Goal: Complete application form

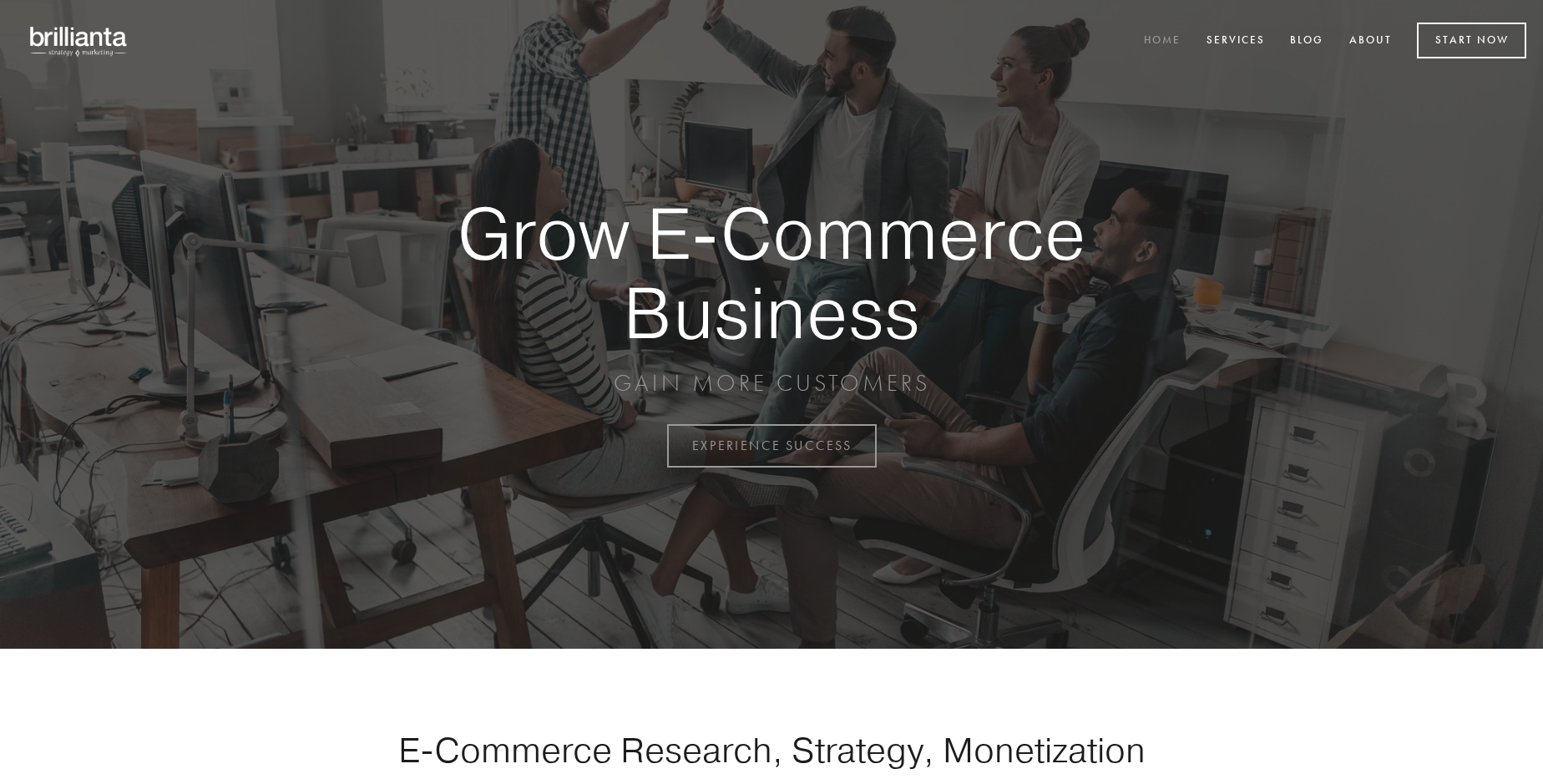
scroll to position [4375, 0]
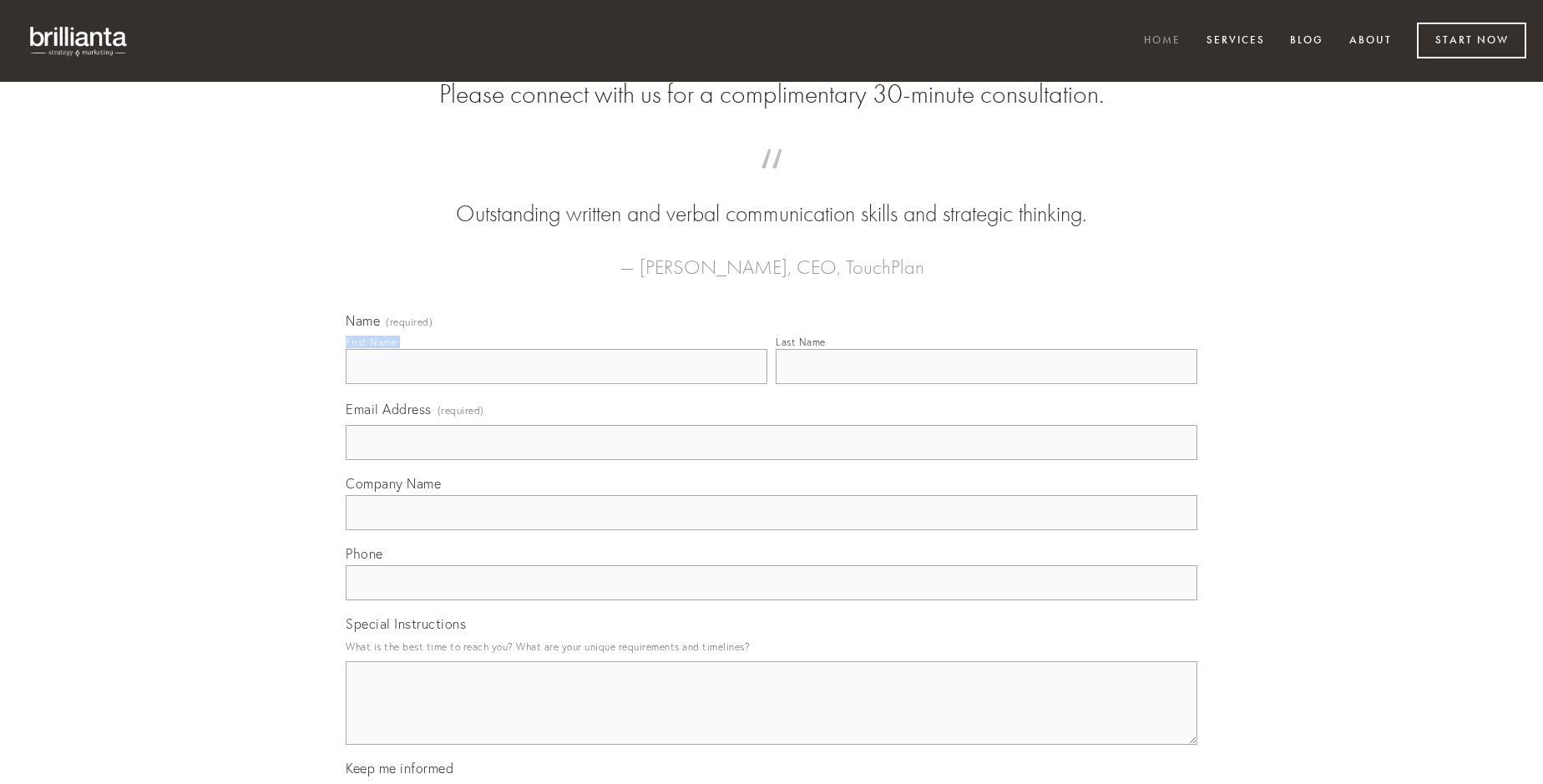
type input "[PERSON_NAME]"
click at [986, 384] on input "Last Name" at bounding box center [986, 366] width 421 height 35
type input "[PERSON_NAME]"
click at [771, 460] on input "Email Address (required)" at bounding box center [771, 442] width 851 height 35
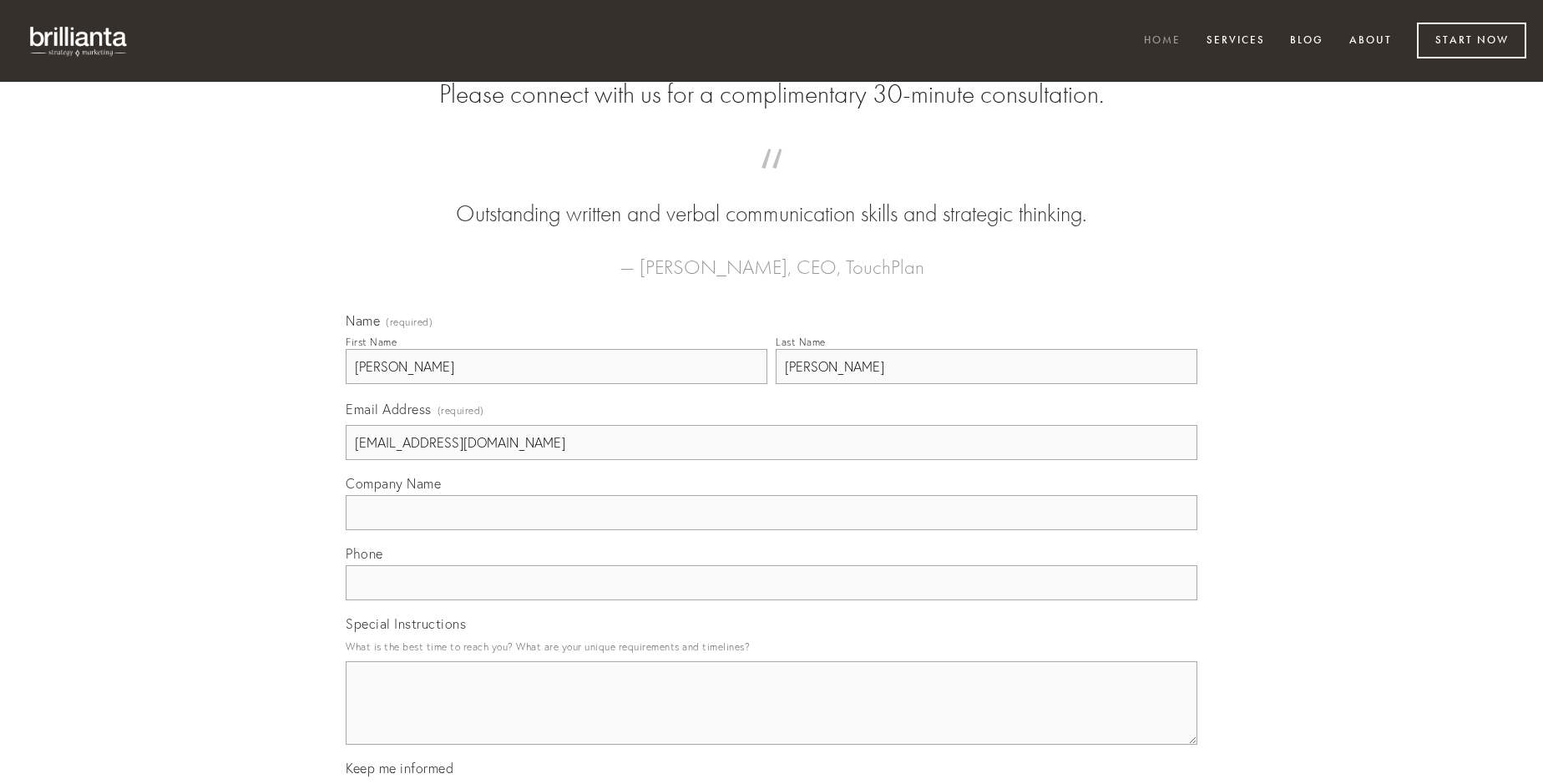
type input "[EMAIL_ADDRESS][DOMAIN_NAME]"
click at [771, 530] on input "Company Name" at bounding box center [771, 512] width 851 height 35
type input "censura"
click at [771, 600] on input "text" at bounding box center [771, 582] width 851 height 35
click at [771, 718] on textarea "Special Instructions" at bounding box center [771, 702] width 851 height 83
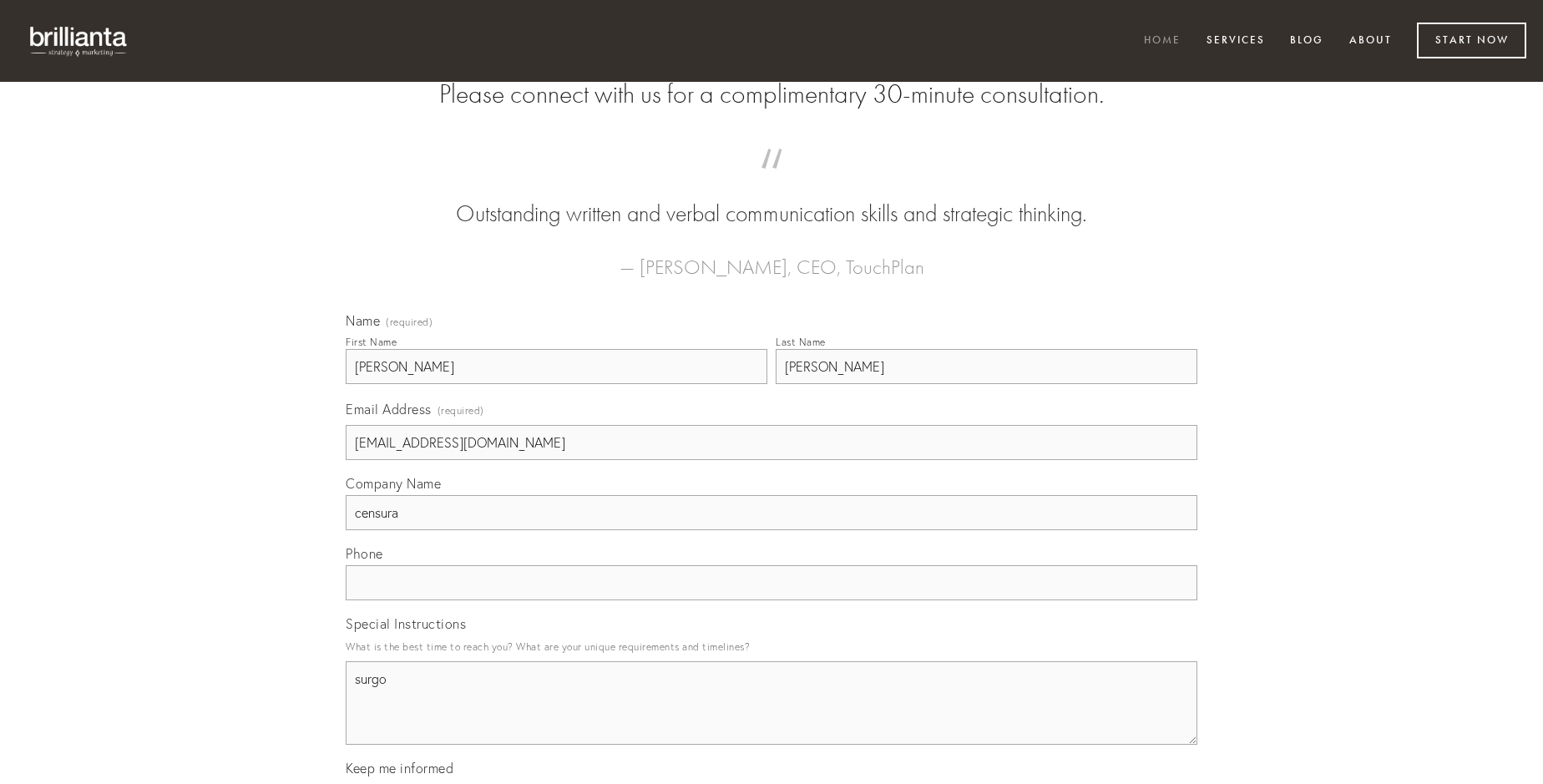
type textarea "surgo"
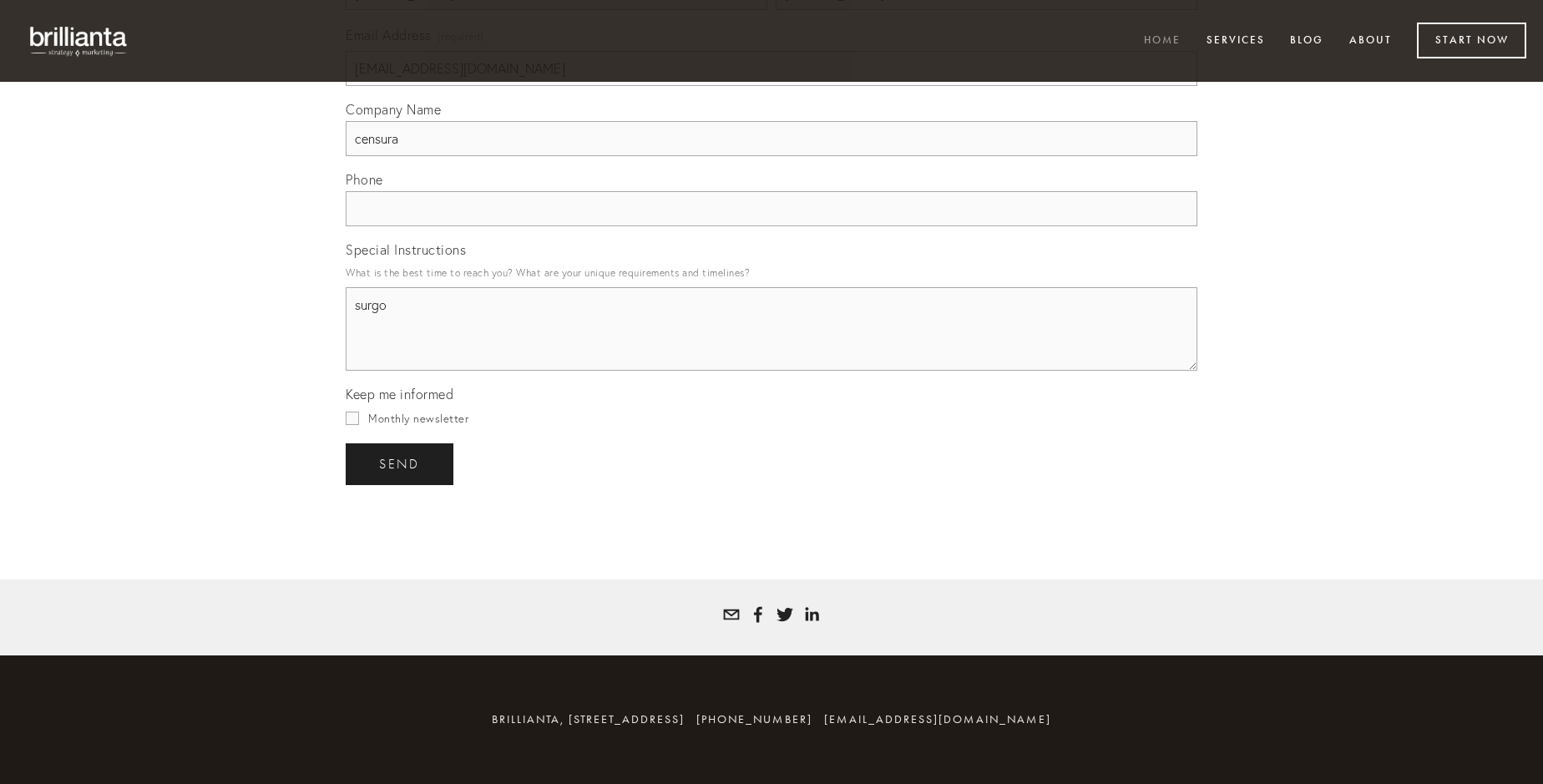
click at [400, 463] on span "send" at bounding box center [400, 463] width 41 height 15
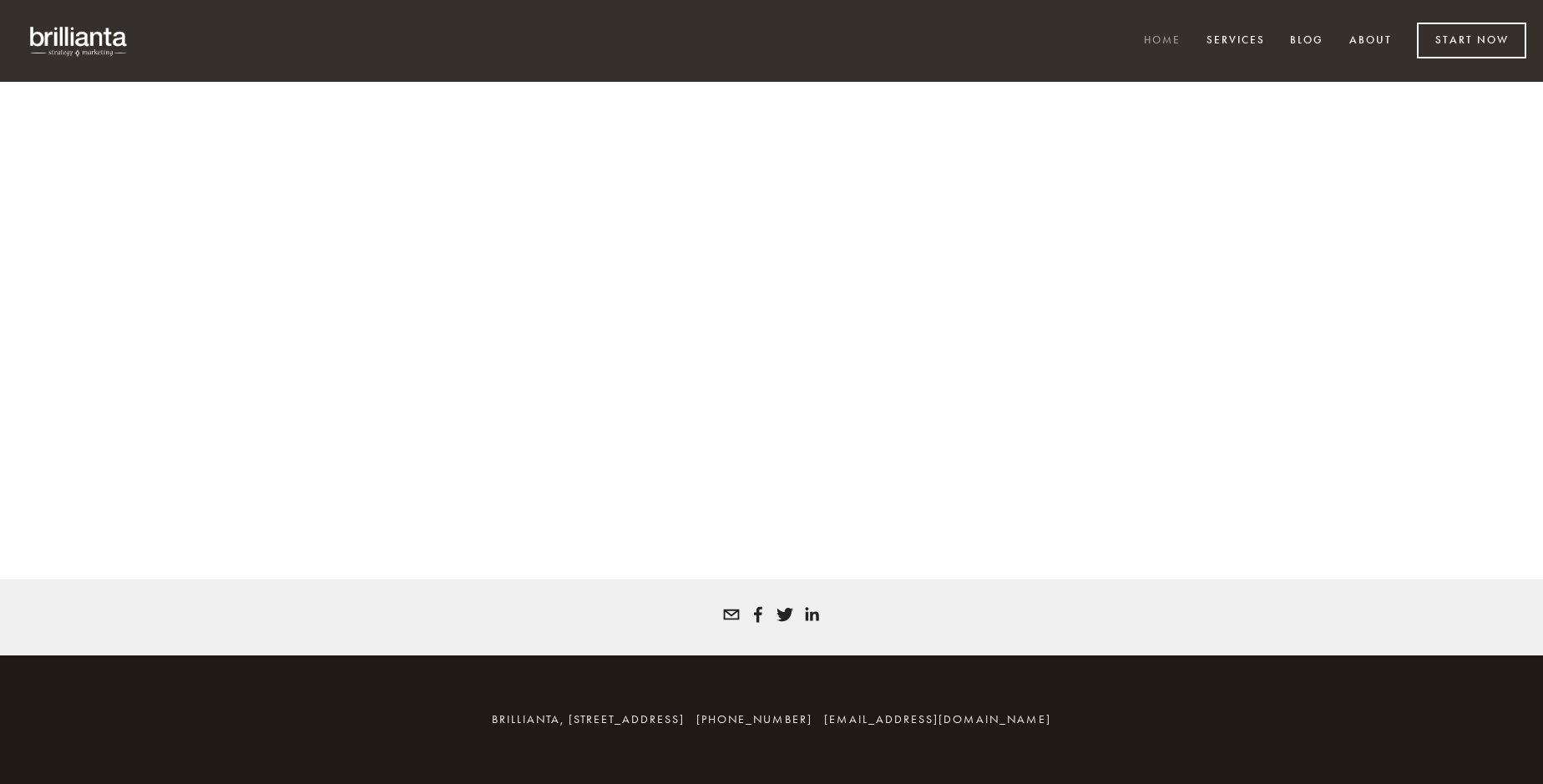
scroll to position [4353, 0]
